Goal: Task Accomplishment & Management: Complete application form

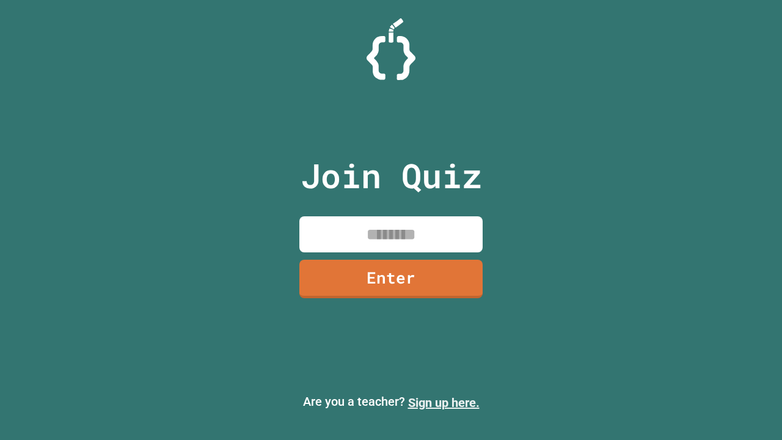
click at [444, 403] on link "Sign up here." at bounding box center [444, 402] width 72 height 15
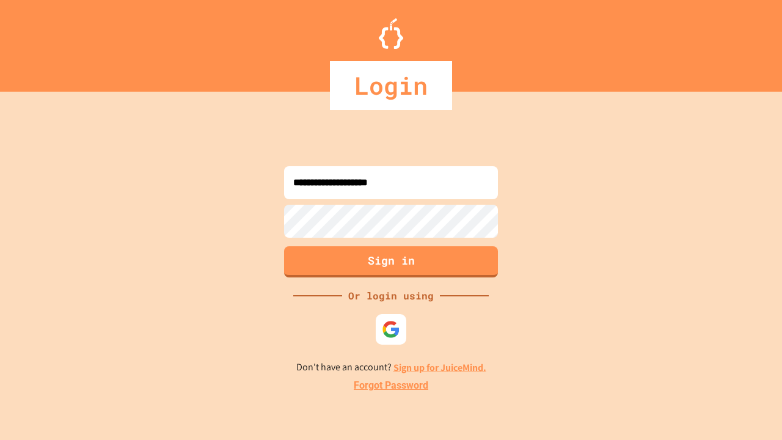
type input "**********"
